Goal: Check status: Check status

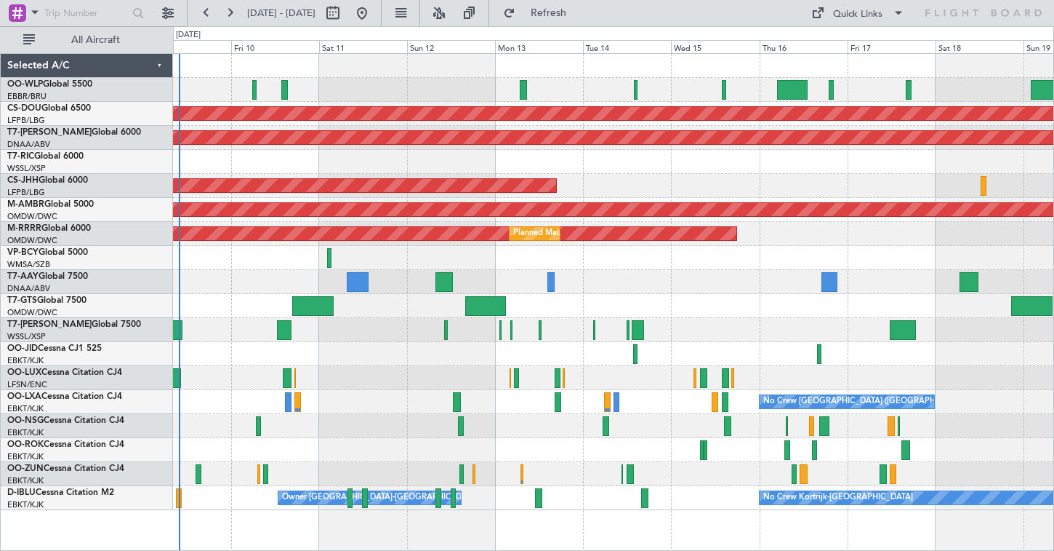
click at [750, 175] on div "Planned Maint [GEOGRAPHIC_DATA] ([GEOGRAPHIC_DATA])" at bounding box center [613, 186] width 881 height 24
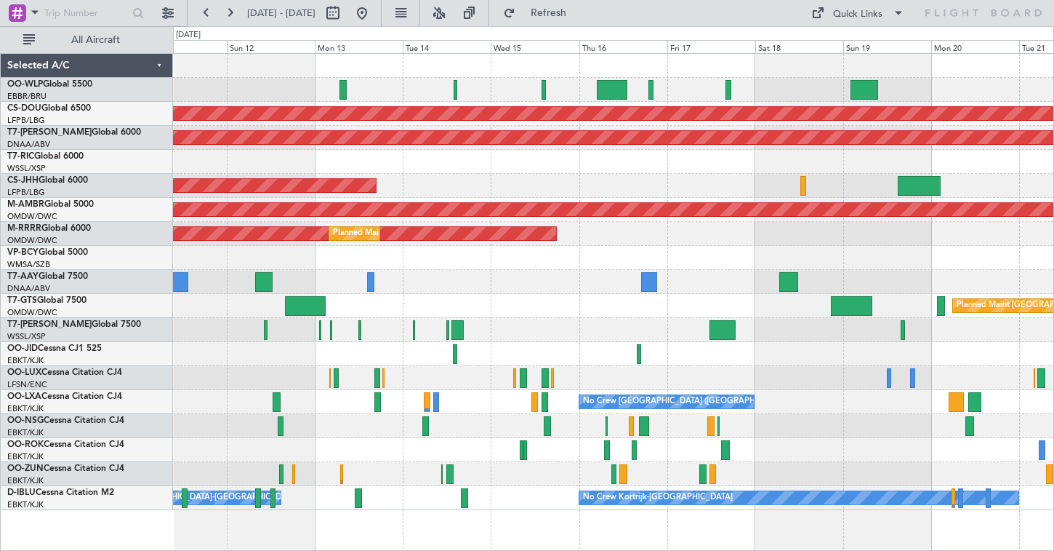
click at [599, 189] on div "Planned Maint London ([GEOGRAPHIC_DATA]) AOG Maint [GEOGRAPHIC_DATA] (Al Maktou…" at bounding box center [613, 282] width 881 height 456
click at [545, 93] on div at bounding box center [613, 90] width 881 height 24
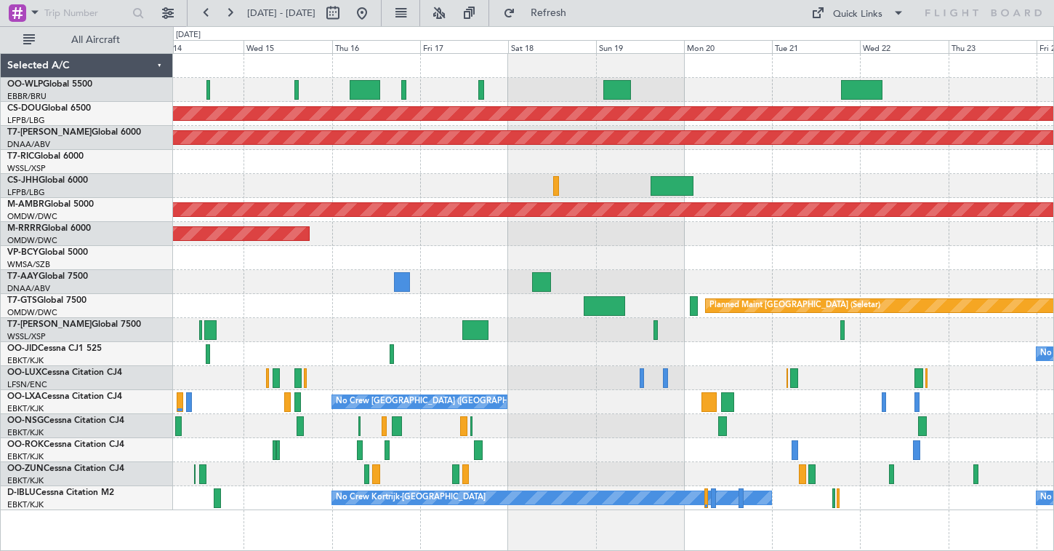
click at [482, 92] on div at bounding box center [613, 90] width 881 height 24
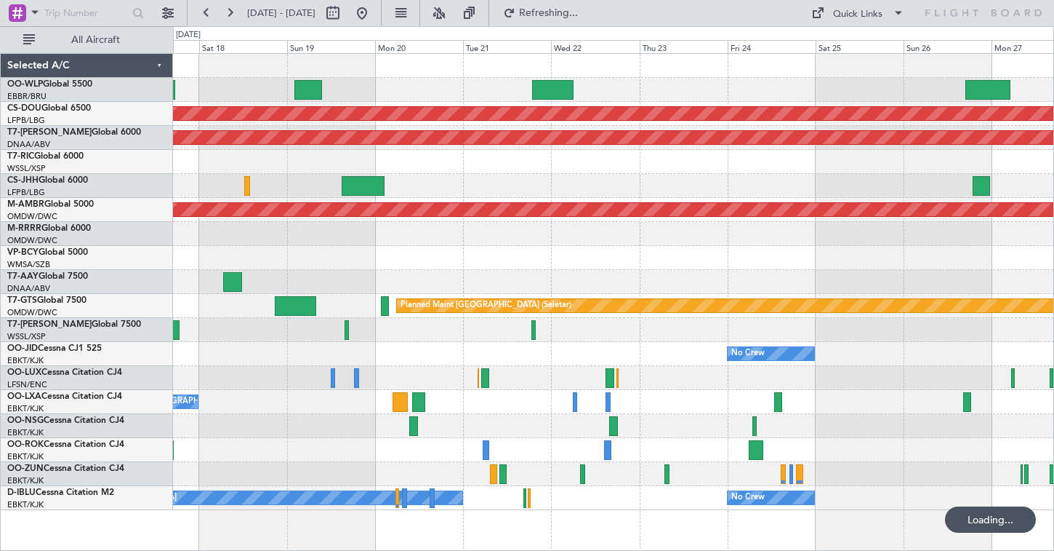
click at [351, 101] on div at bounding box center [613, 90] width 881 height 24
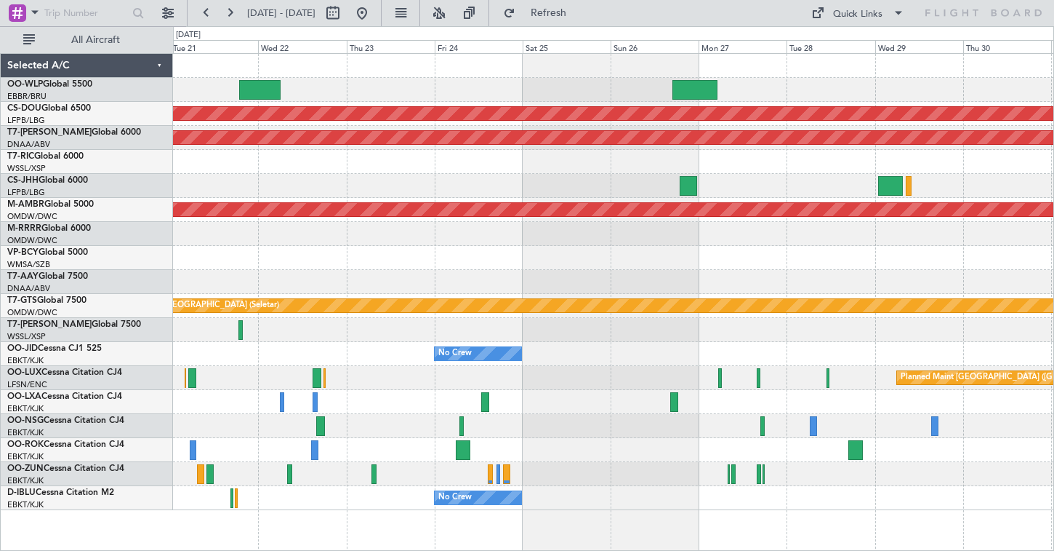
click at [797, 159] on div "Planned Maint London ([GEOGRAPHIC_DATA]) AOG Maint [GEOGRAPHIC_DATA] (Al Maktou…" at bounding box center [613, 282] width 881 height 456
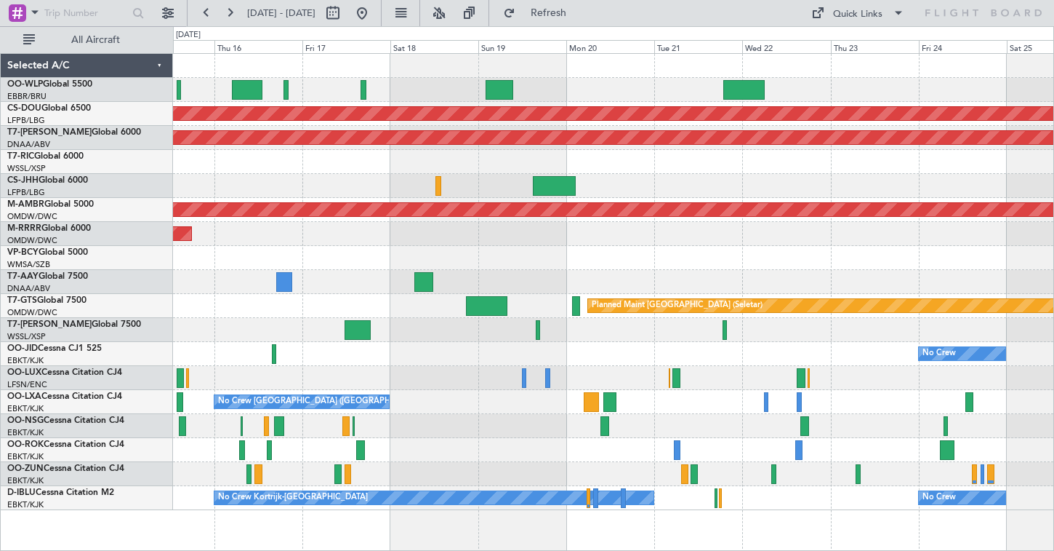
click at [555, 192] on div "Planned Maint [GEOGRAPHIC_DATA] ([GEOGRAPHIC_DATA])" at bounding box center [613, 186] width 881 height 24
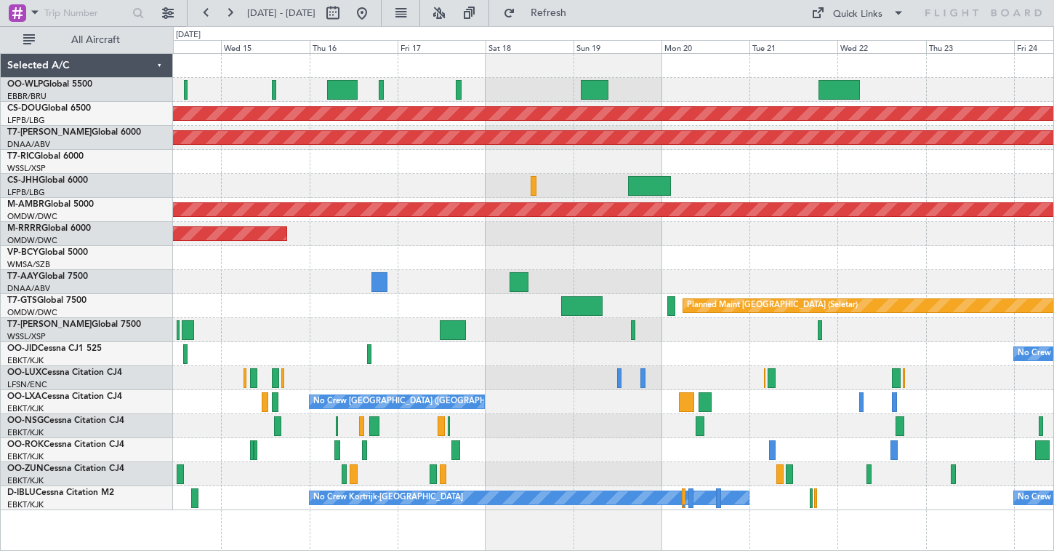
click at [540, 174] on div "Planned Maint [GEOGRAPHIC_DATA] ([GEOGRAPHIC_DATA])" at bounding box center [613, 186] width 881 height 24
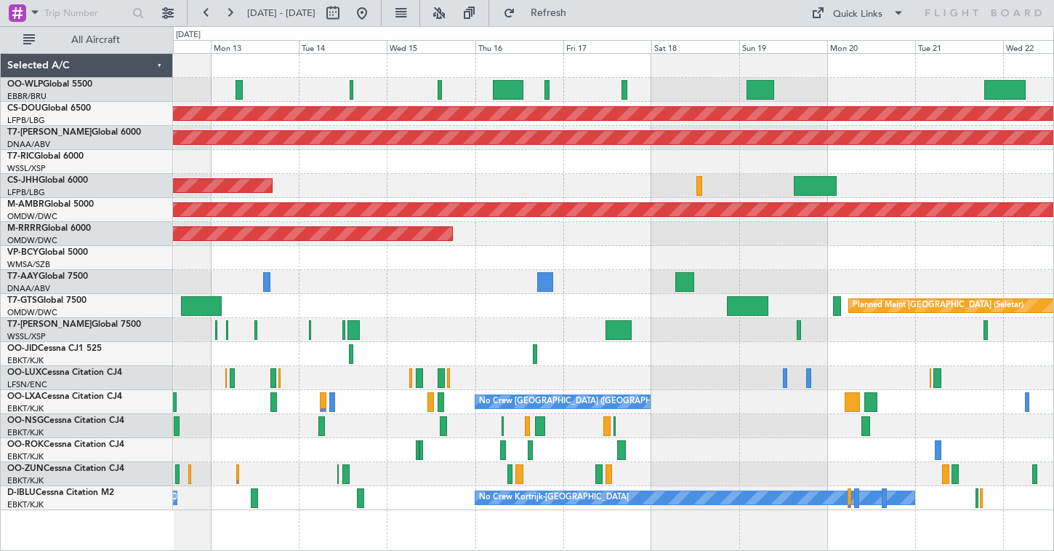
click at [644, 180] on div "Planned Maint [GEOGRAPHIC_DATA] ([GEOGRAPHIC_DATA])" at bounding box center [613, 186] width 881 height 24
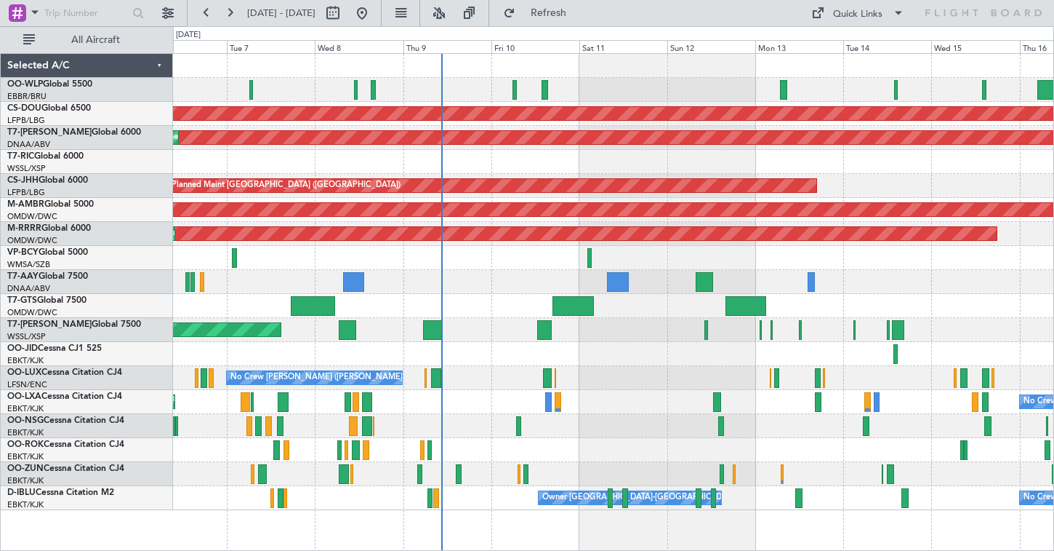
click at [292, 88] on div at bounding box center [613, 90] width 881 height 24
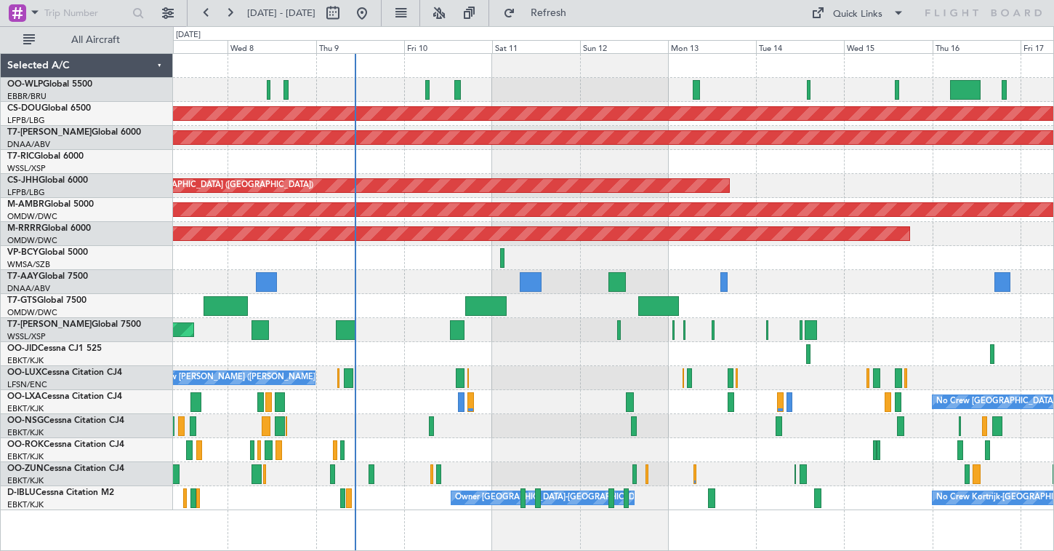
click at [605, 71] on div "Planned Maint London ([GEOGRAPHIC_DATA]) AOG Maint [GEOGRAPHIC_DATA] (Al Maktou…" at bounding box center [613, 282] width 881 height 456
